Goal: Task Accomplishment & Management: Complete application form

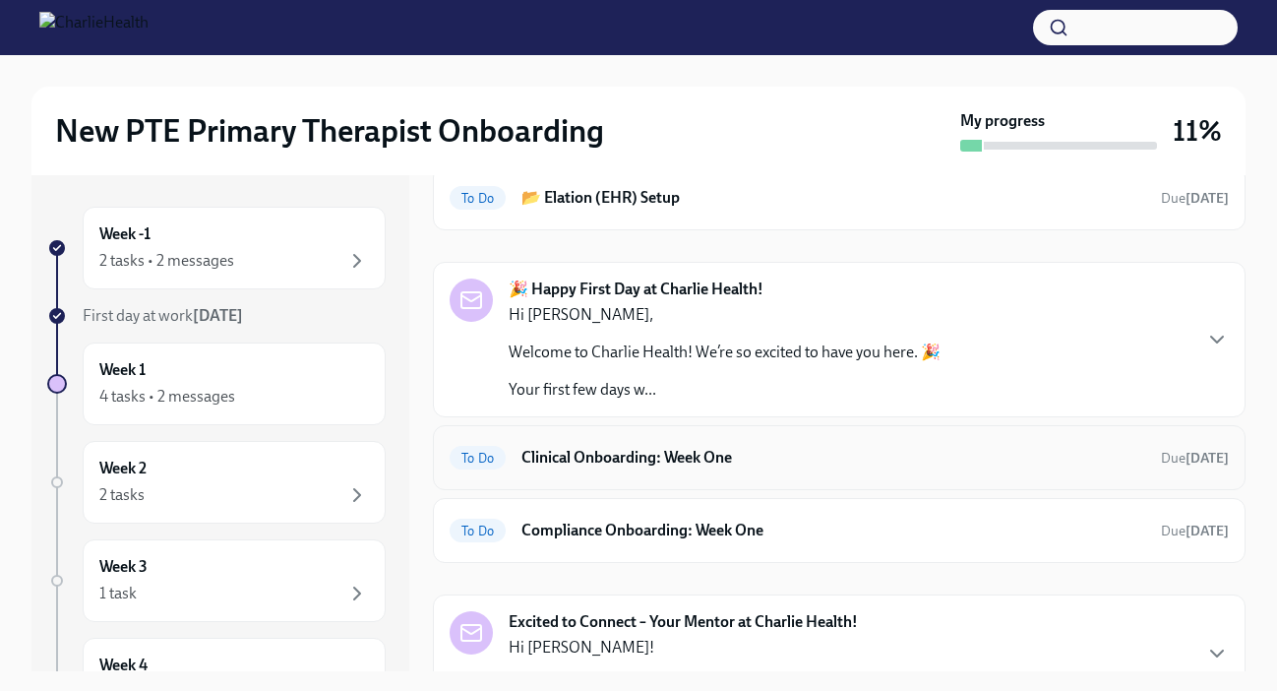
scroll to position [105, 0]
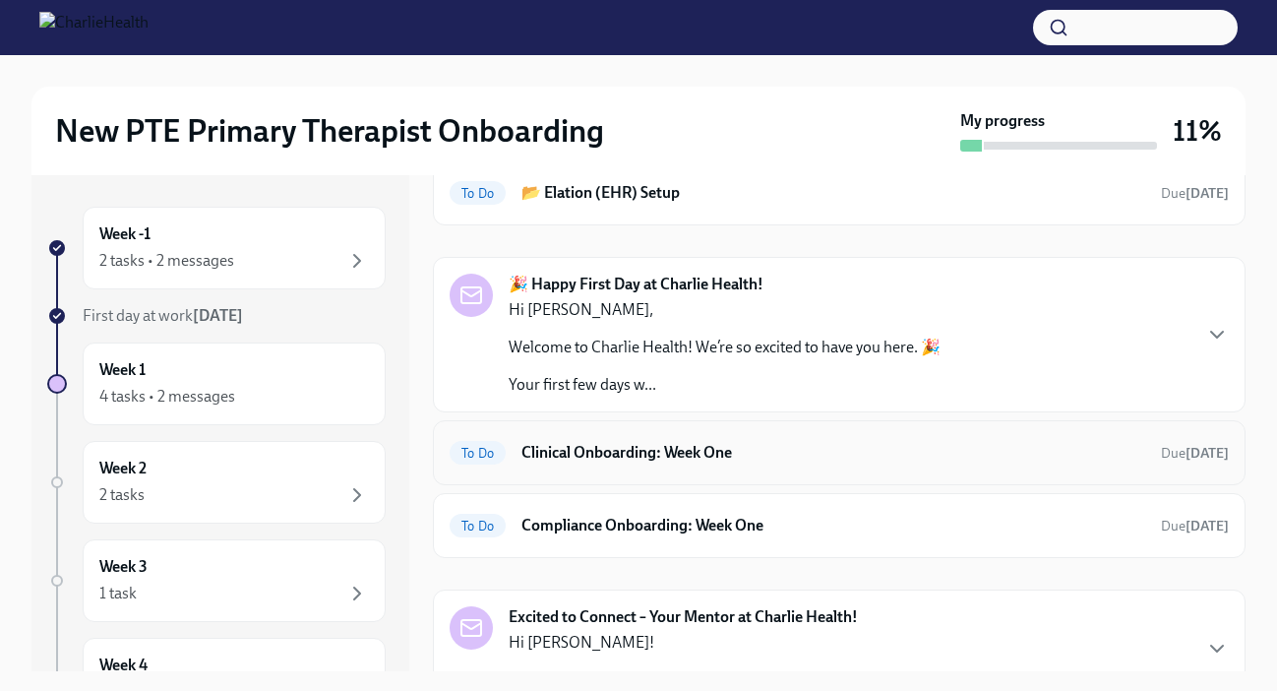
click at [664, 454] on h6 "Clinical Onboarding: Week One" at bounding box center [833, 453] width 624 height 22
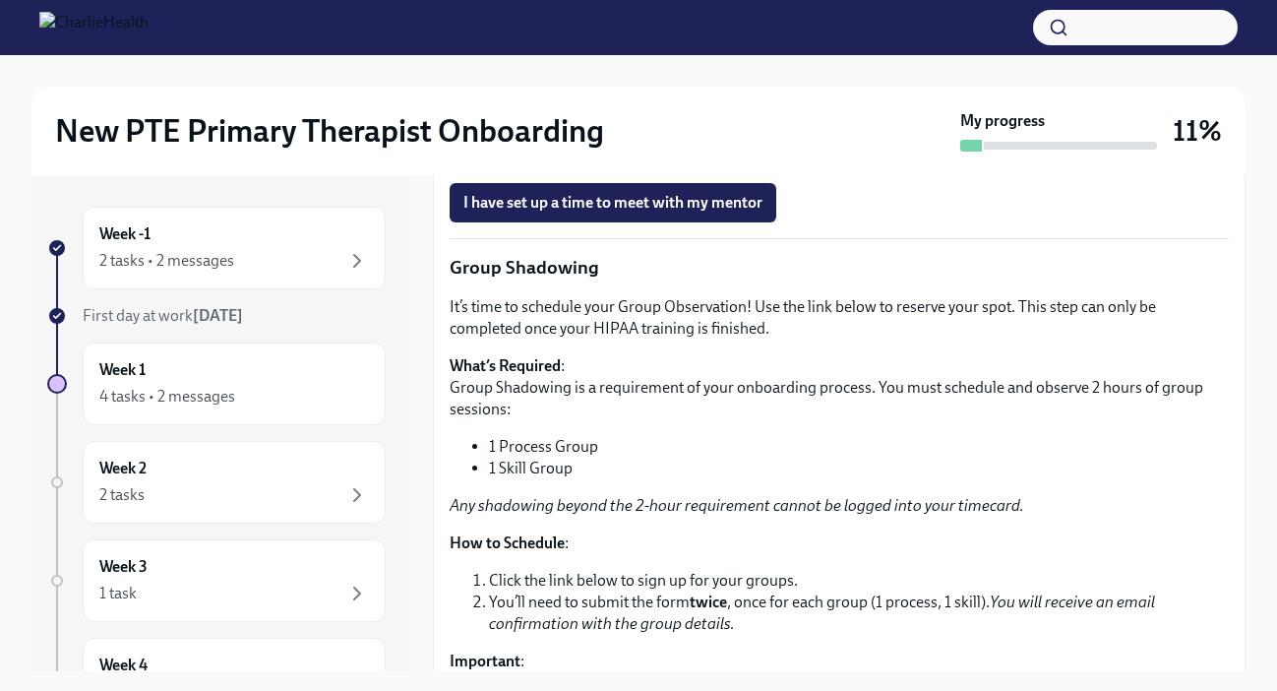
scroll to position [1974, 0]
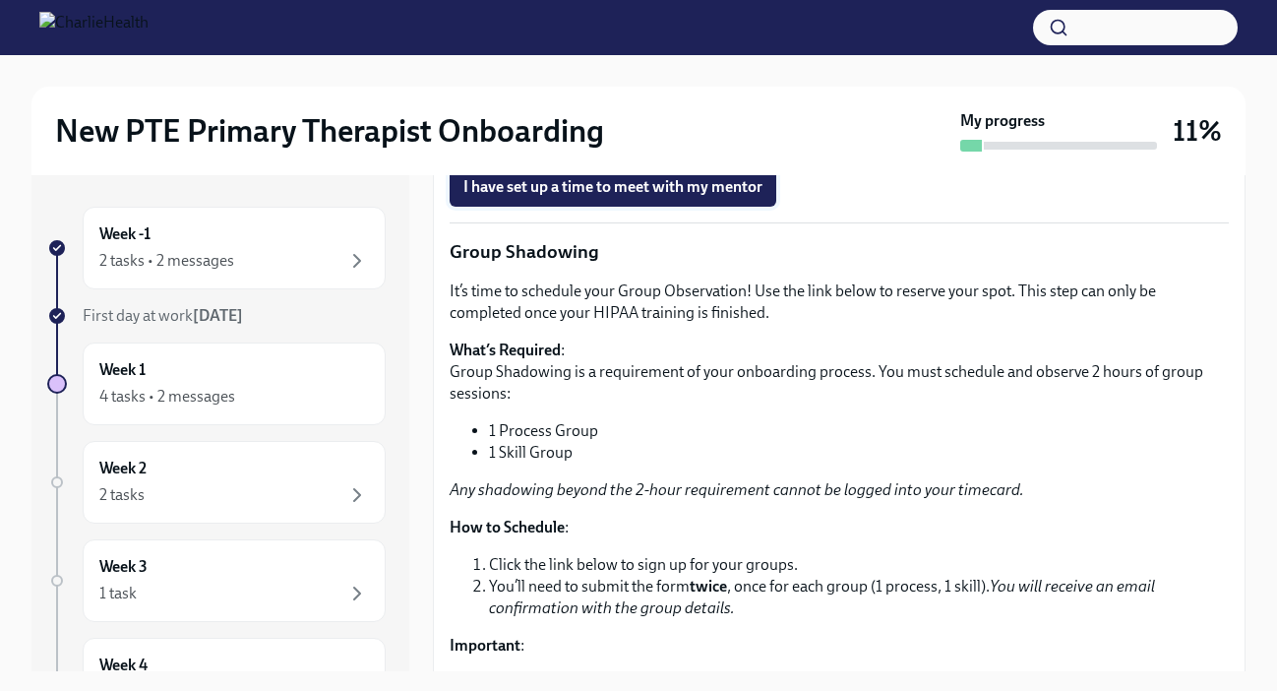
click at [588, 197] on span "I have set up a time to meet with my mentor" at bounding box center [612, 187] width 299 height 20
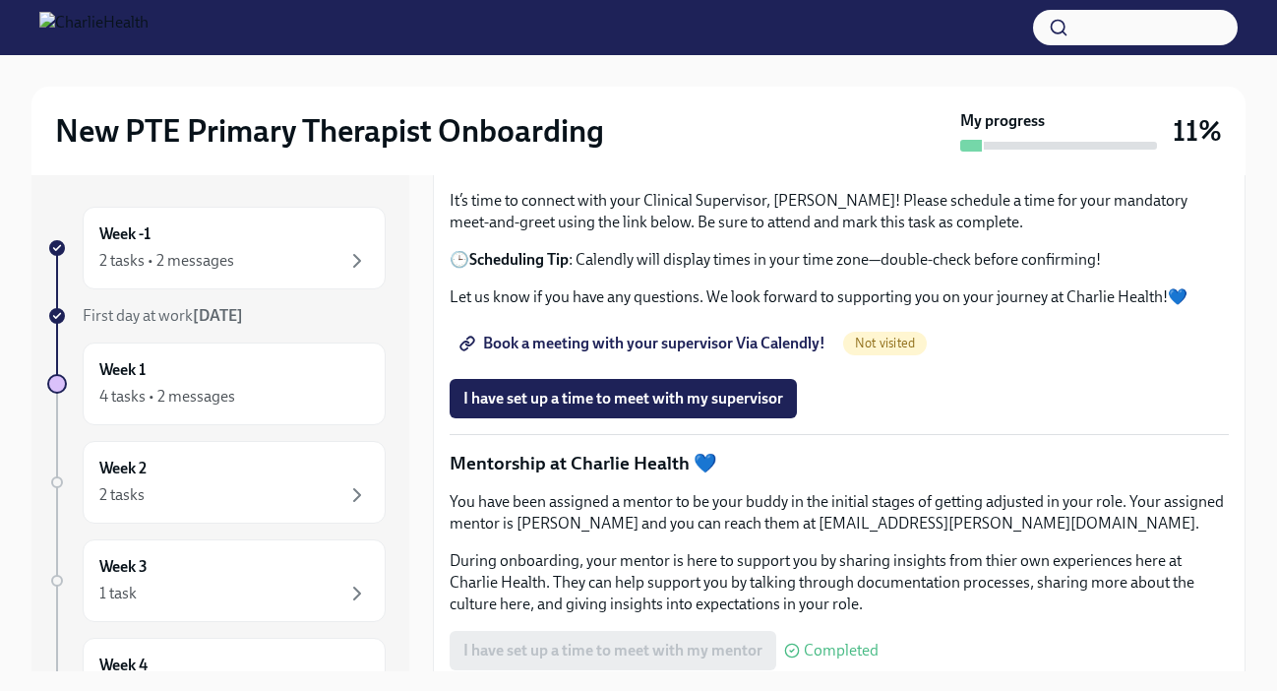
scroll to position [1508, 0]
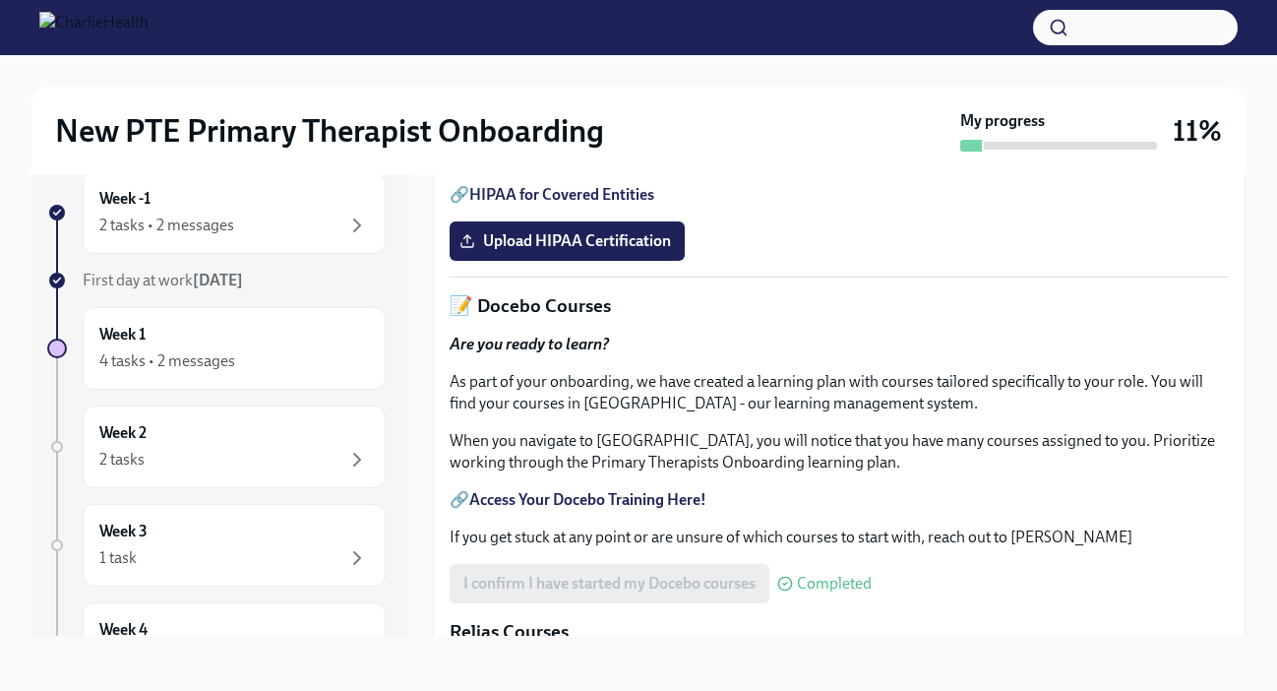
scroll to position [619, 0]
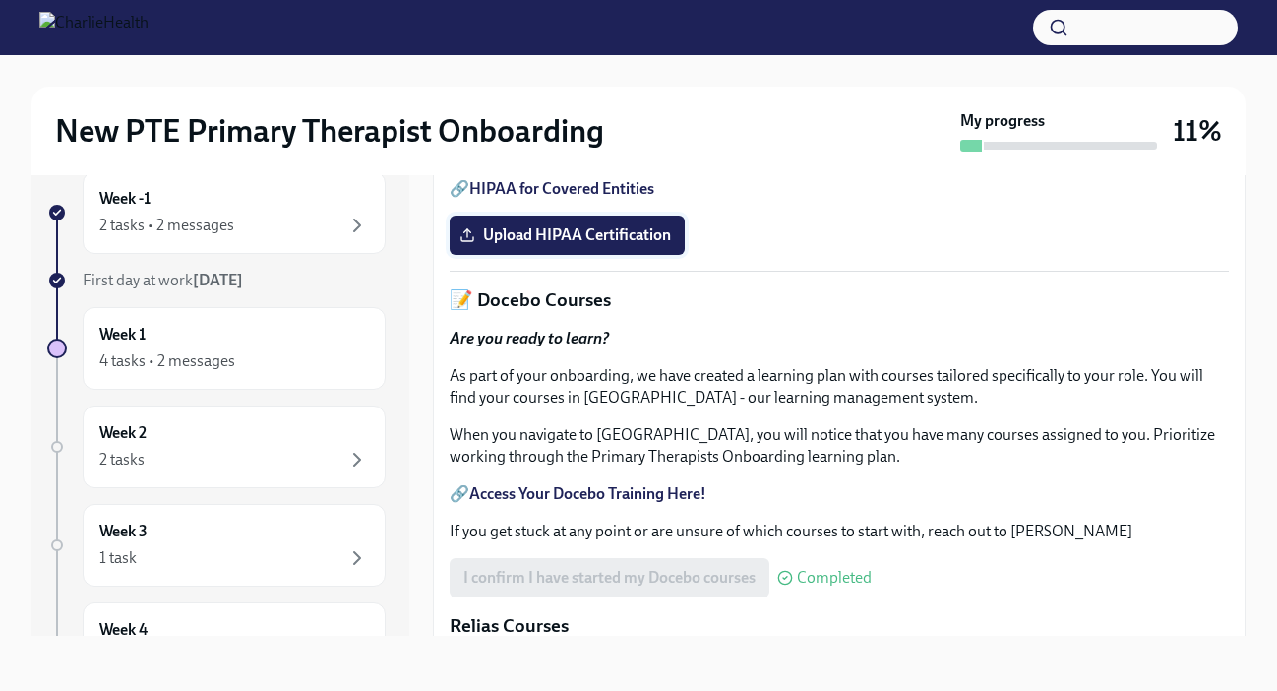
click at [559, 245] on span "Upload HIPAA Certification" at bounding box center [567, 235] width 208 height 20
click at [0, 0] on input "Upload HIPAA Certification" at bounding box center [0, 0] width 0 height 0
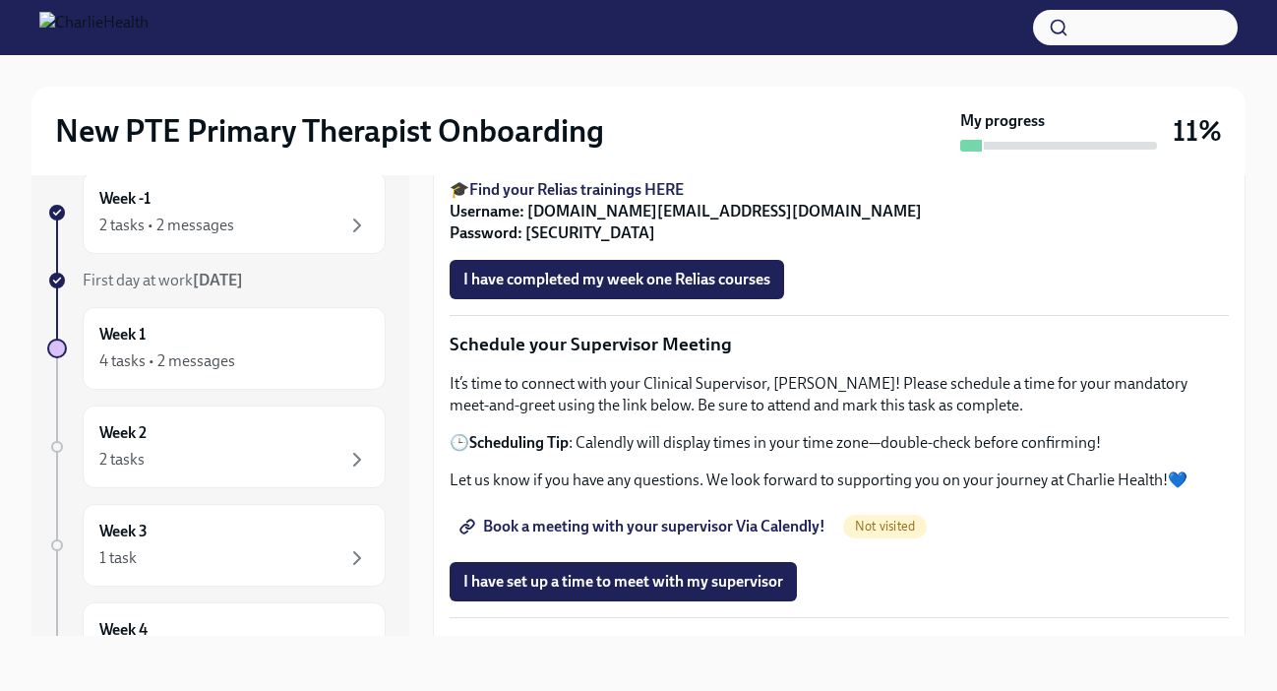
scroll to position [1299, 0]
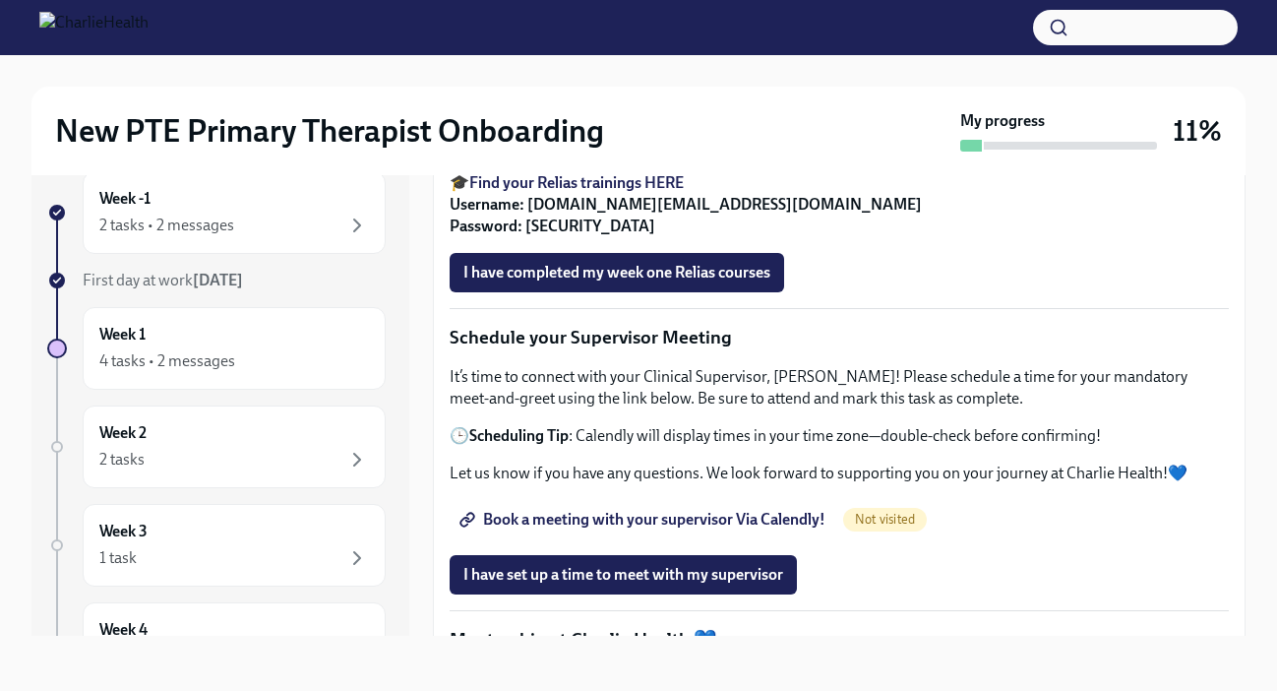
click at [659, 192] on strong "Find your Relias trainings HERE" at bounding box center [576, 182] width 214 height 19
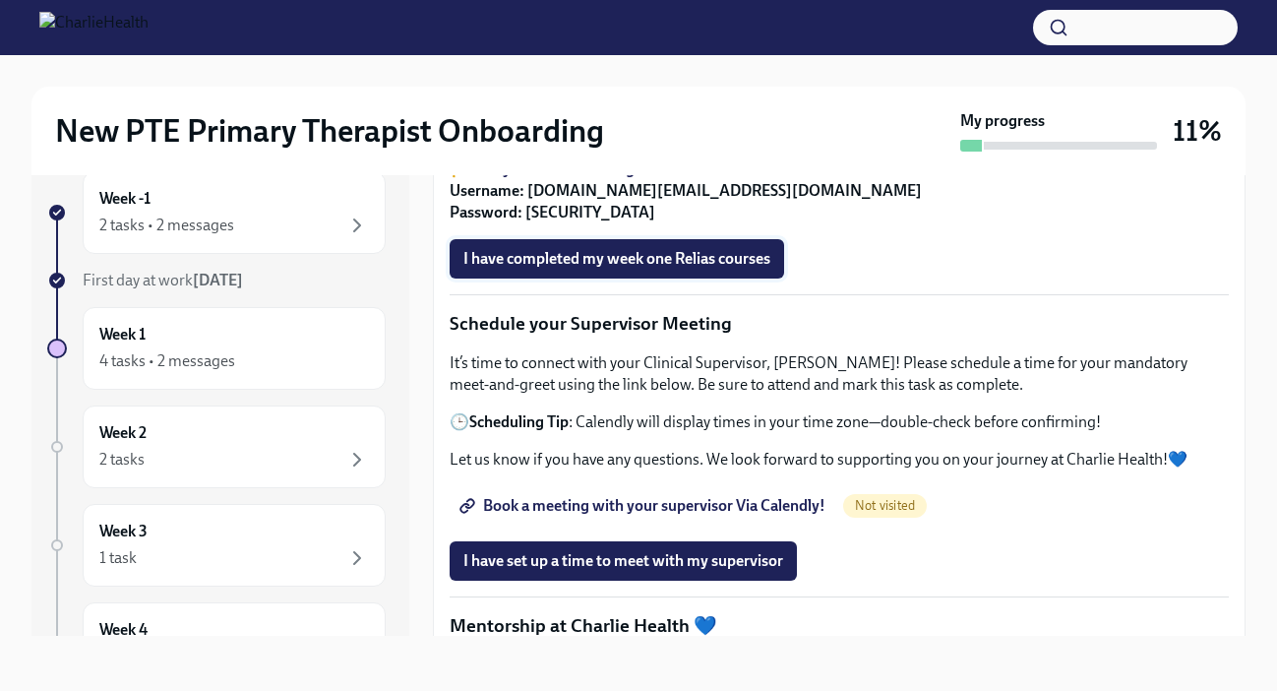
scroll to position [1339, 0]
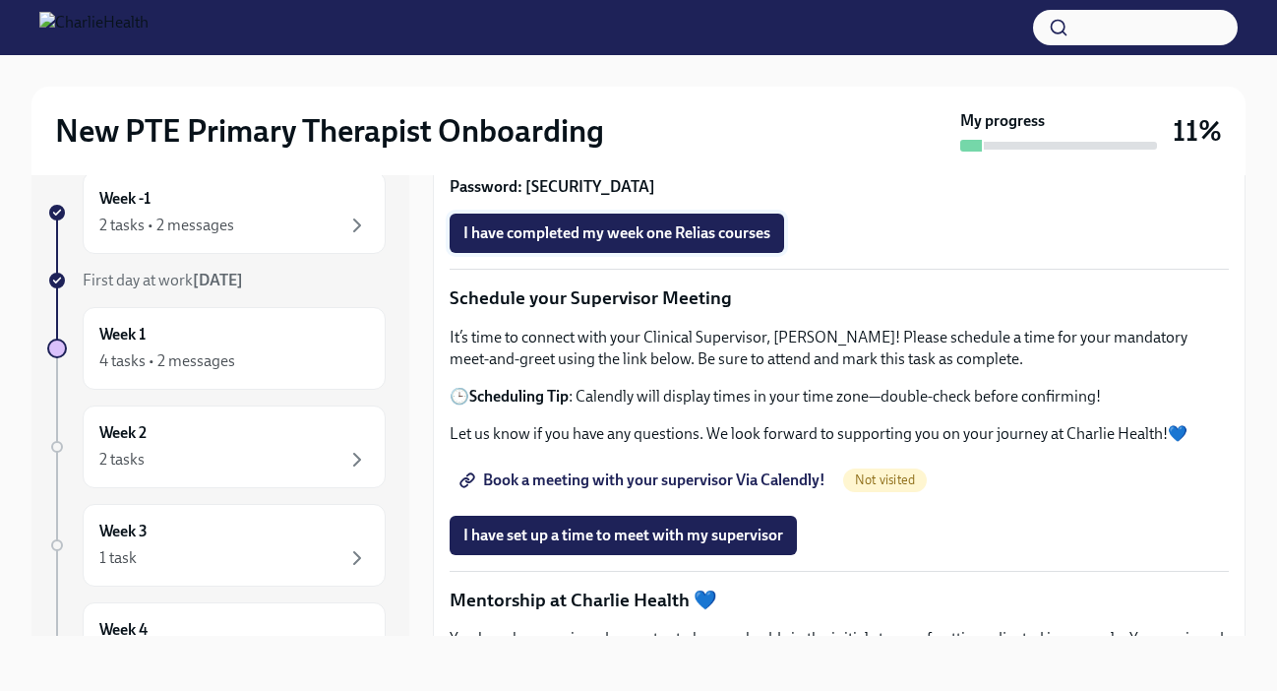
click at [568, 243] on span "I have completed my week one Relias courses" at bounding box center [616, 233] width 307 height 20
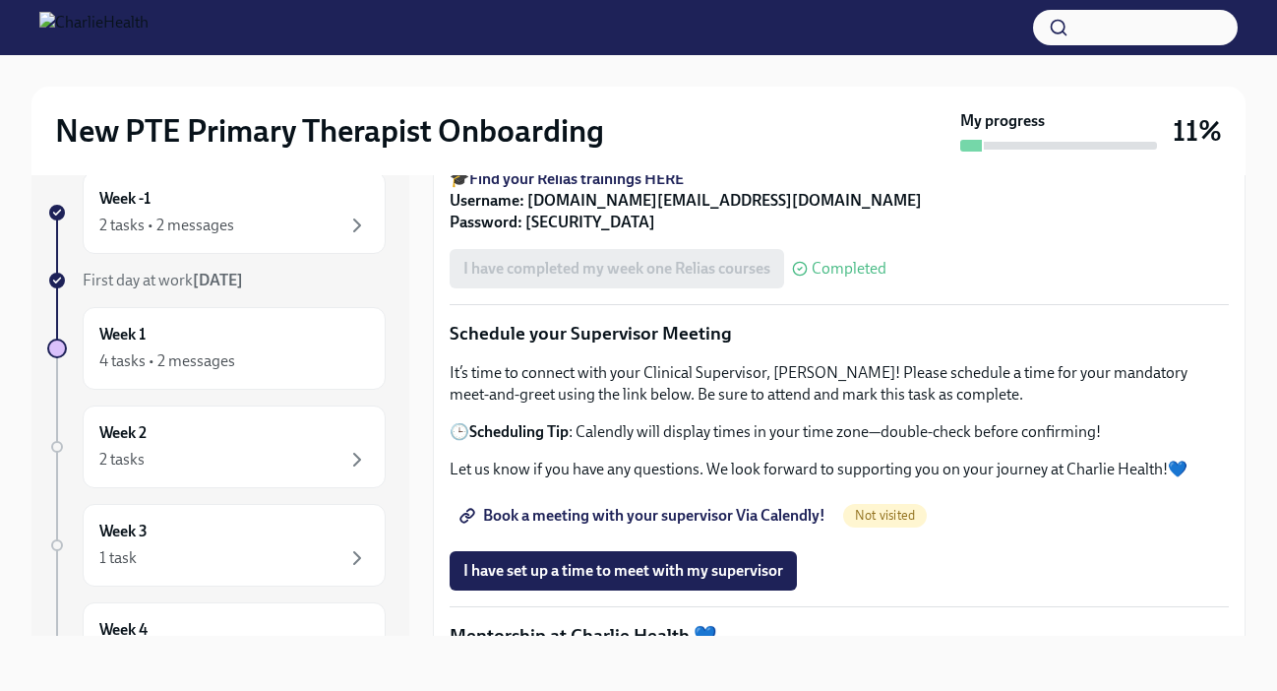
scroll to position [1301, 0]
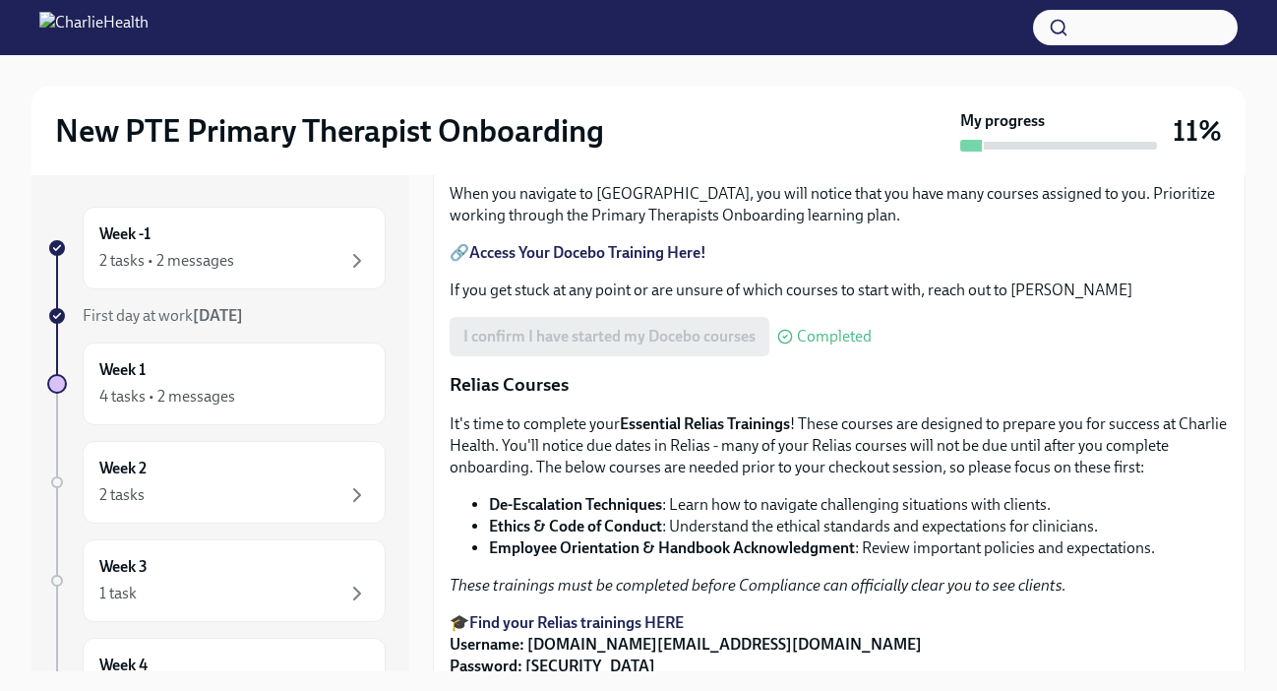
scroll to position [896, 0]
